Goal: Information Seeking & Learning: Learn about a topic

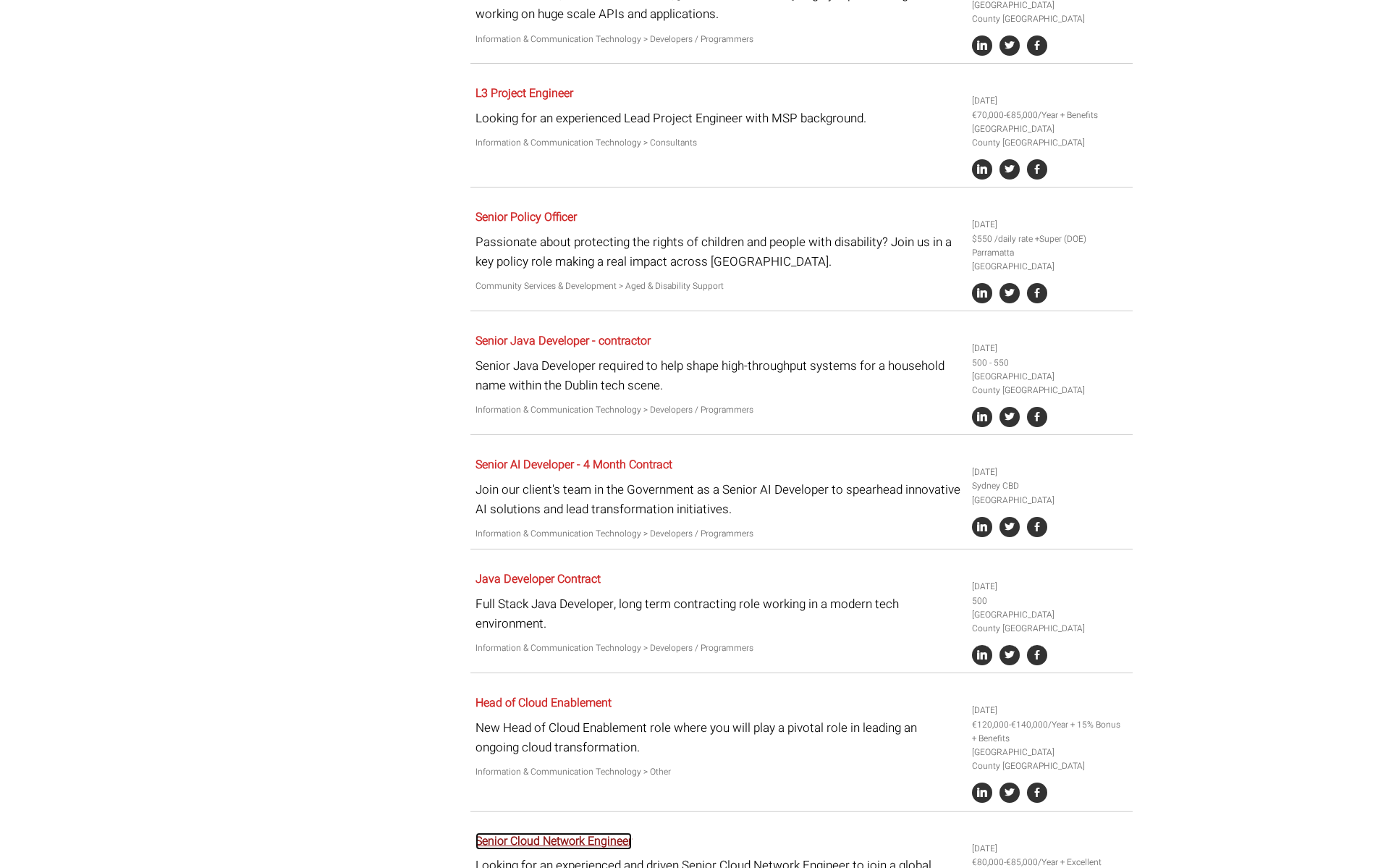
scroll to position [1934, 0]
